Goal: Find specific page/section: Find specific page/section

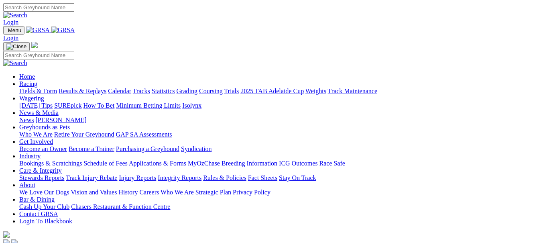
scroll to position [281, 0]
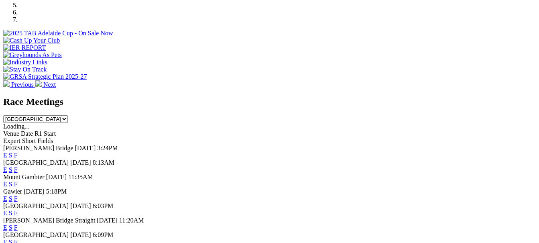
click at [18, 152] on link "F" at bounding box center [16, 155] width 4 height 7
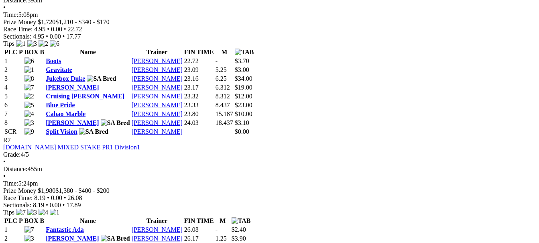
scroll to position [1164, 0]
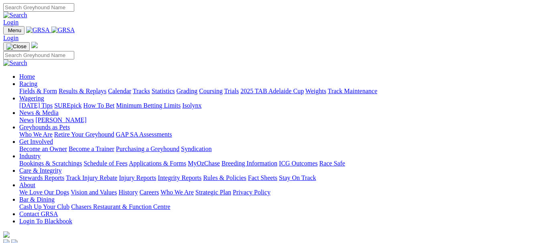
scroll to position [281, 0]
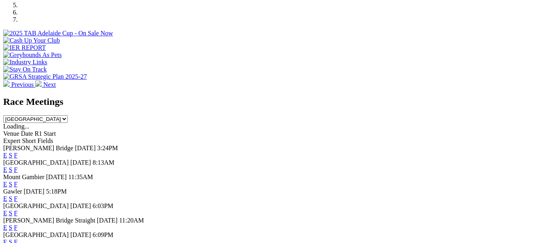
click at [18, 166] on link "F" at bounding box center [16, 169] width 4 height 7
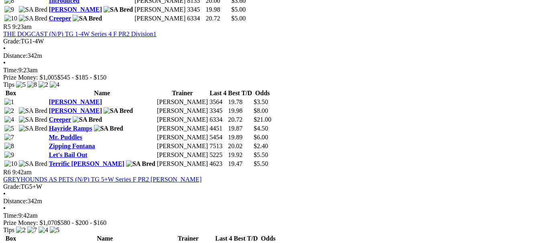
scroll to position [964, 0]
